Goal: Information Seeking & Learning: Learn about a topic

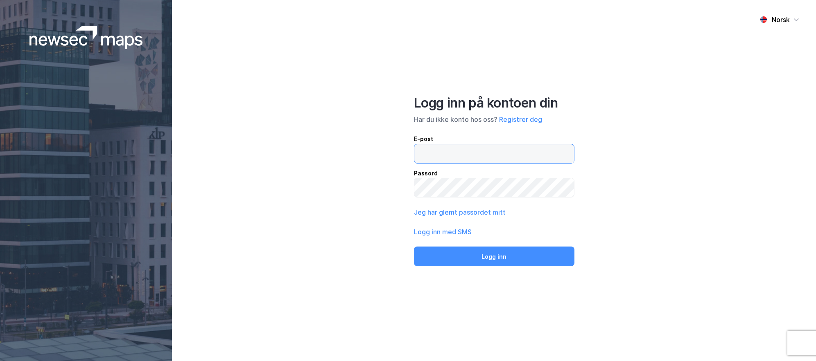
type input "[EMAIL_ADDRESS][DOMAIN_NAME]"
click at [513, 258] on button "Logg inn" at bounding box center [494, 257] width 160 height 20
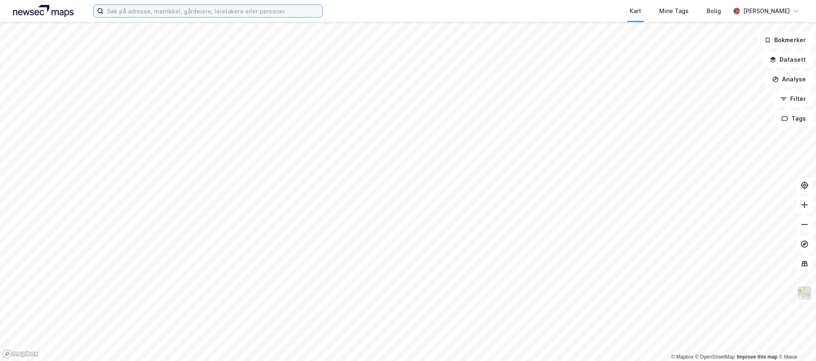
click at [175, 12] on input at bounding box center [213, 11] width 219 height 12
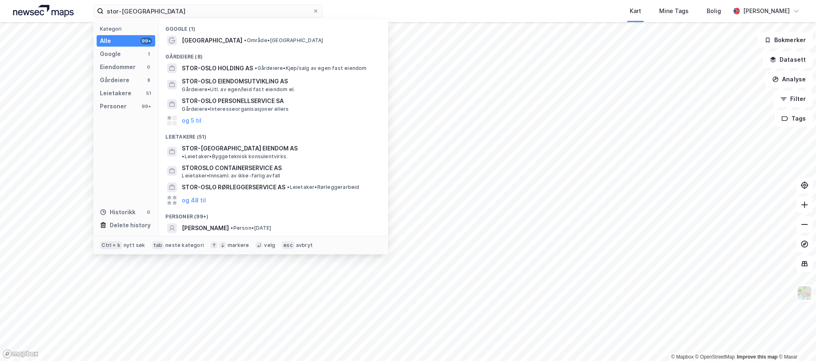
click at [234, 69] on span "STOR-OSLO HOLDING AS" at bounding box center [217, 68] width 71 height 10
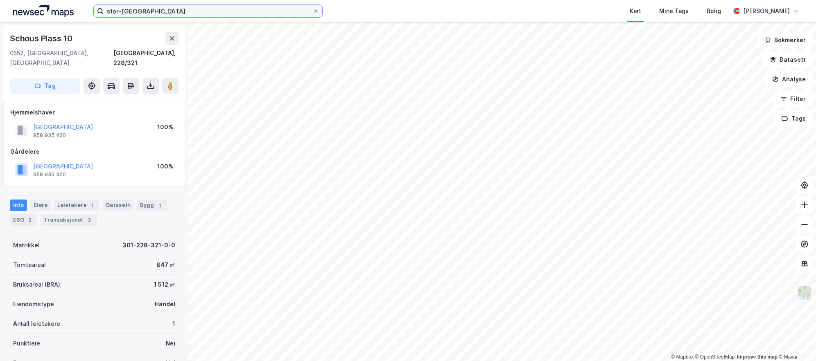
click at [129, 15] on input "stor-[GEOGRAPHIC_DATA]" at bounding box center [208, 11] width 209 height 12
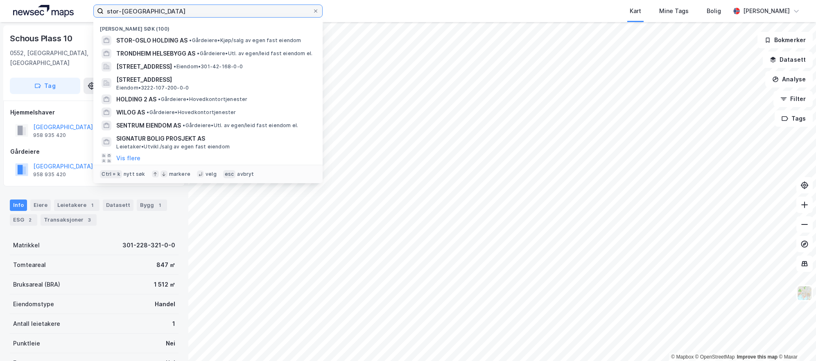
click at [129, 15] on input "stor-[GEOGRAPHIC_DATA]" at bounding box center [208, 11] width 209 height 12
paste input "[STREET_ADDRESS]"
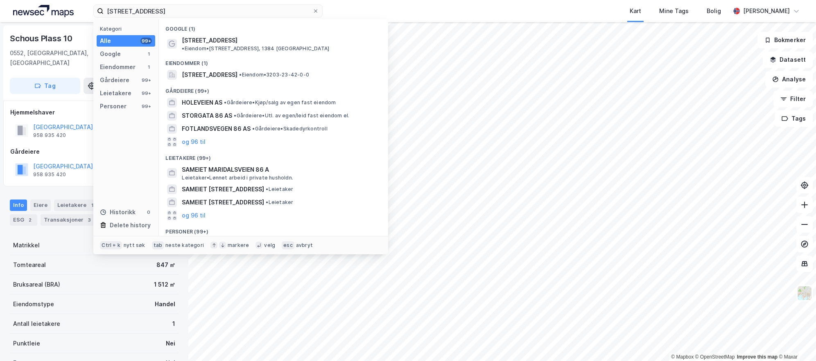
click at [219, 38] on span "[STREET_ADDRESS]" at bounding box center [210, 41] width 56 height 10
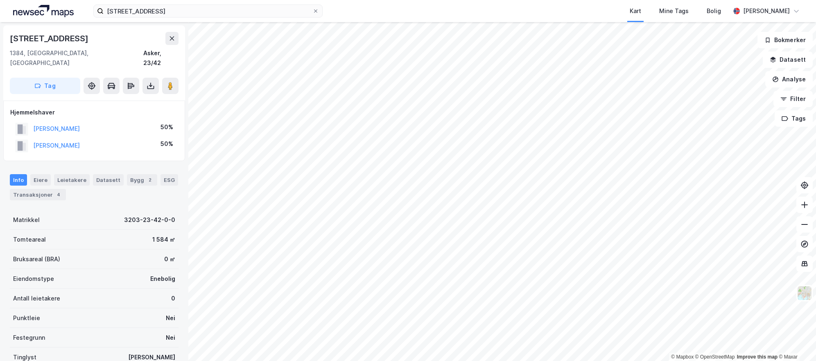
click at [0, 0] on button "[PERSON_NAME]" at bounding box center [0, 0] width 0 height 0
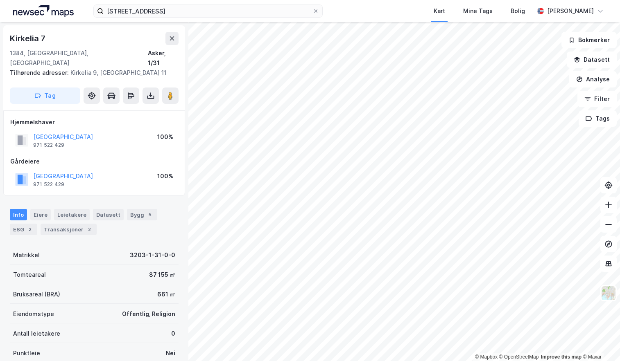
click at [174, 40] on icon at bounding box center [172, 38] width 5 height 4
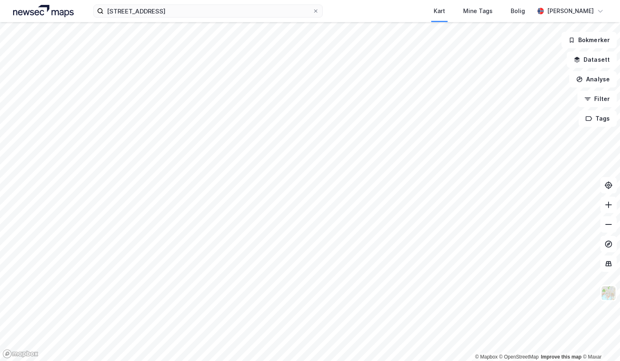
click at [201, 361] on html "[STREET_ADDRESS] Kart Mine Tags Bolig [PERSON_NAME] © Mapbox © OpenStreetMap Im…" at bounding box center [310, 180] width 620 height 361
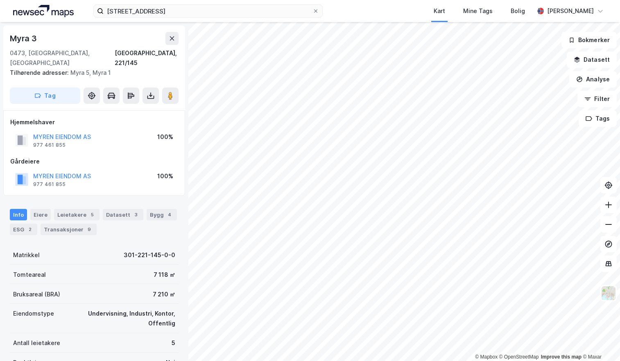
click at [60, 142] on div "977 461 855" at bounding box center [49, 145] width 32 height 7
click at [0, 0] on button "MYREN EIENDOM AS" at bounding box center [0, 0] width 0 height 0
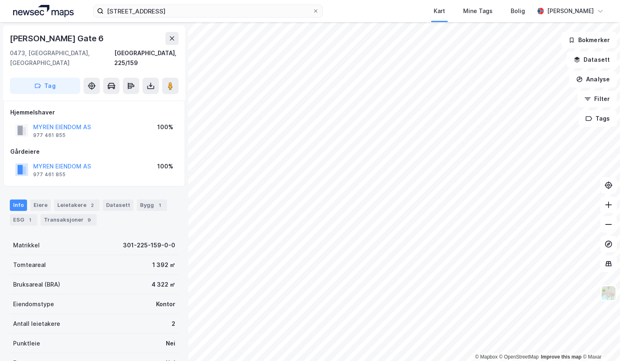
click at [0, 0] on button "MYREN EIENDOM AS" at bounding box center [0, 0] width 0 height 0
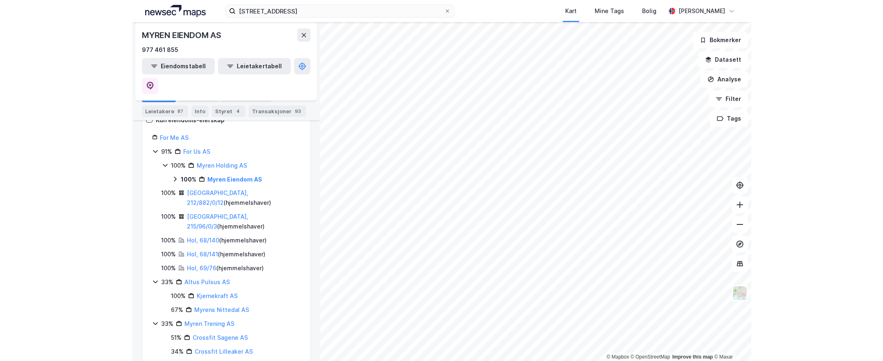
scroll to position [164, 0]
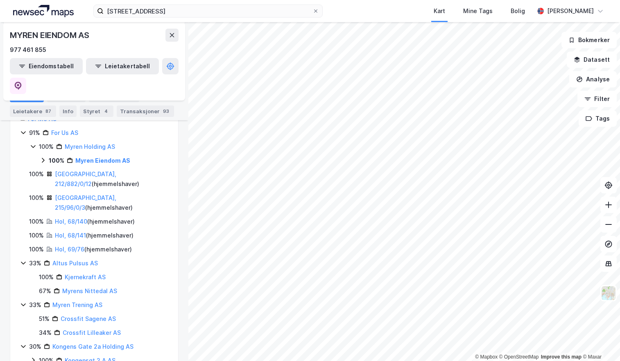
click at [79, 232] on link "Hol, 68/141" at bounding box center [70, 235] width 31 height 7
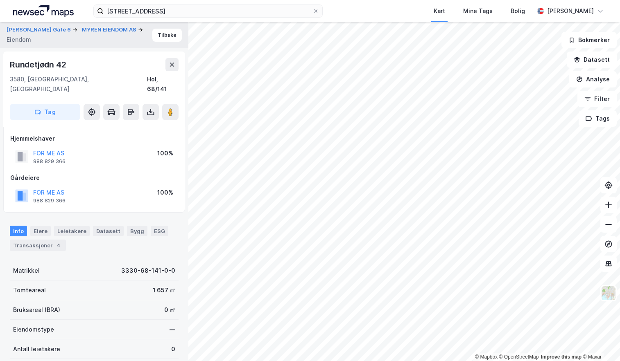
click at [176, 67] on button at bounding box center [171, 64] width 13 height 13
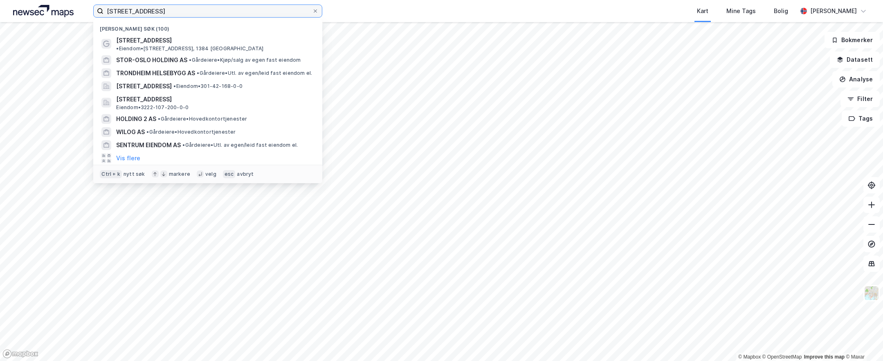
click at [123, 14] on input "[STREET_ADDRESS]" at bounding box center [208, 11] width 209 height 12
type input "hamar"
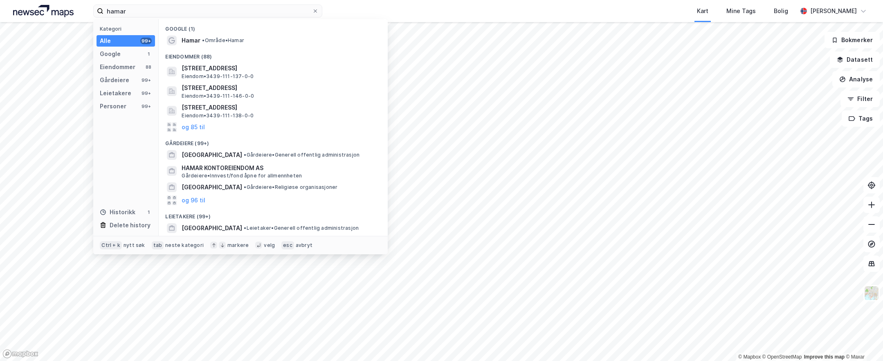
click at [234, 44] on div "Hamar • Område • [GEOGRAPHIC_DATA]" at bounding box center [281, 41] width 198 height 10
